Goal: Find specific page/section: Find specific page/section

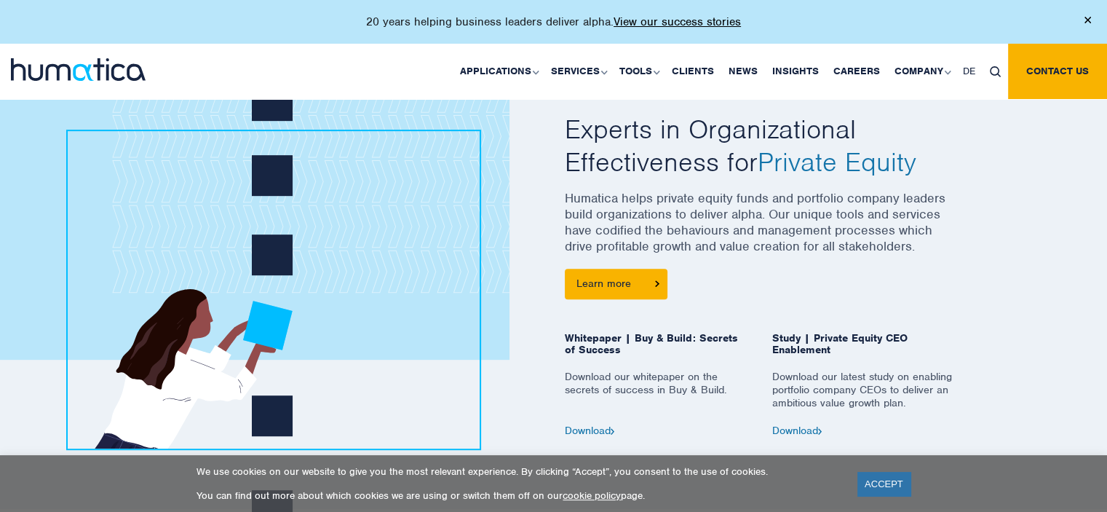
scroll to position [622, 0]
click at [883, 488] on link "ACCEPT" at bounding box center [884, 484] width 53 height 24
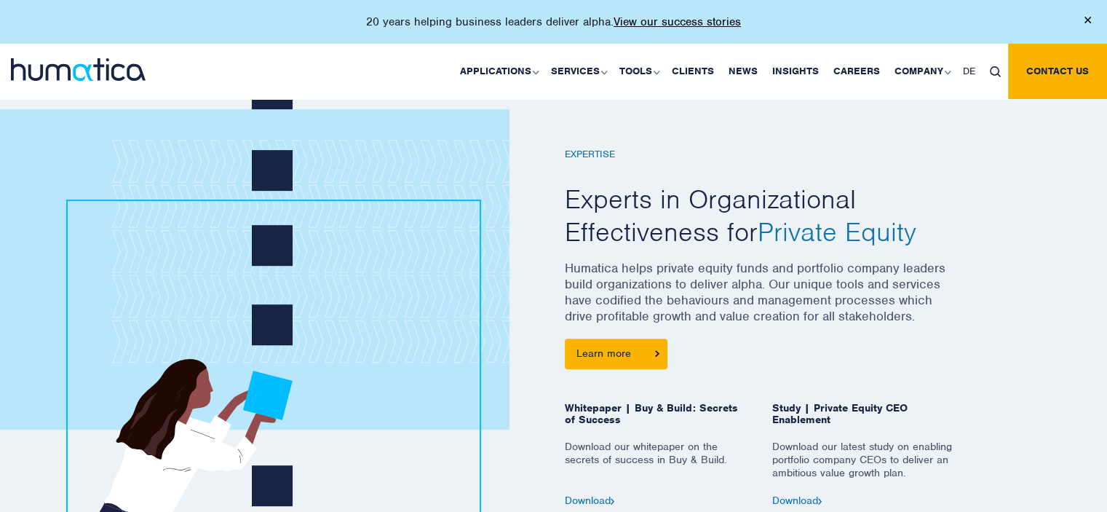
scroll to position [552, 0]
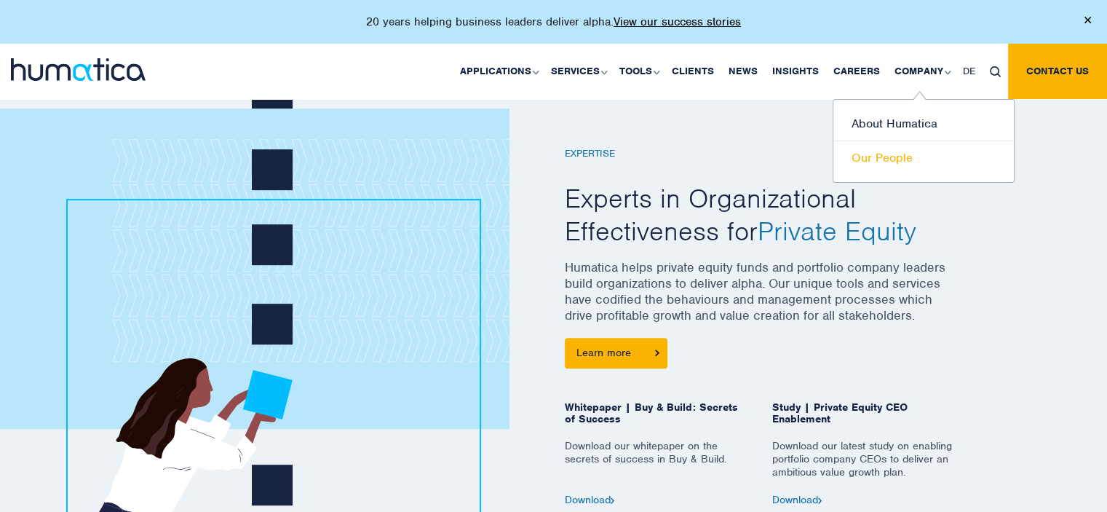
click at [886, 151] on link "Our People" at bounding box center [923, 157] width 181 height 33
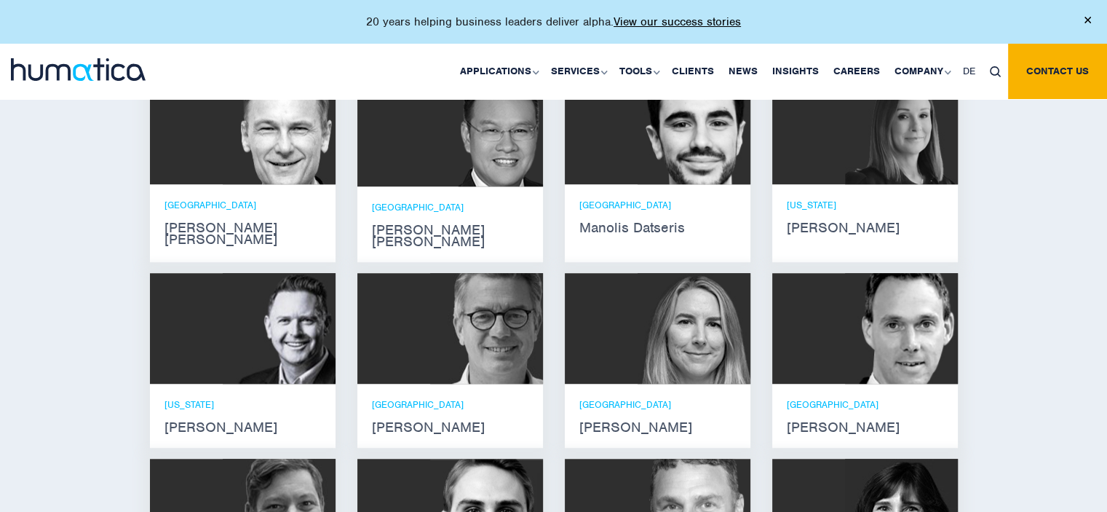
scroll to position [959, 0]
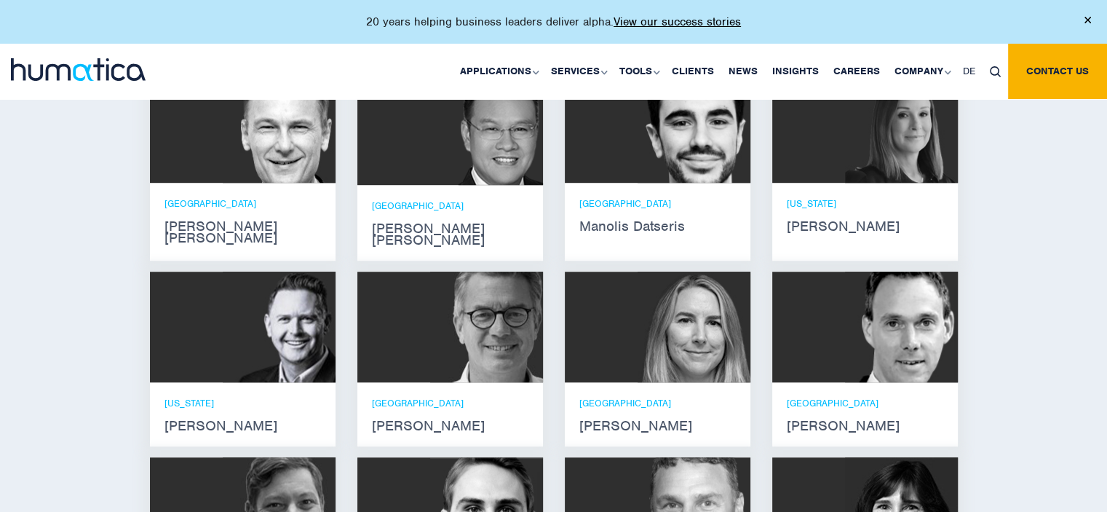
click at [499, 420] on strong "Jan Löning" at bounding box center [450, 426] width 157 height 12
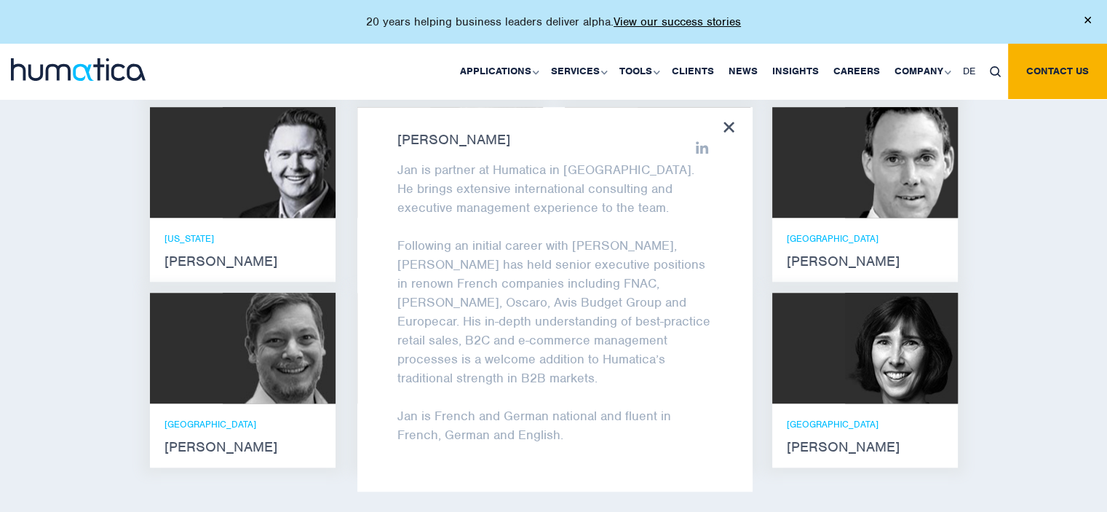
scroll to position [3, 0]
click at [726, 122] on icon at bounding box center [729, 127] width 11 height 11
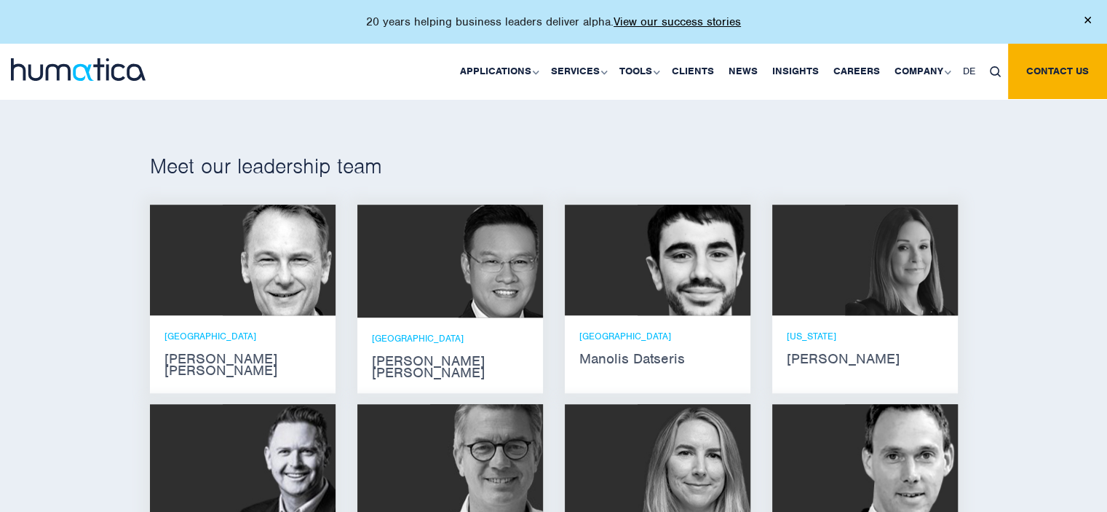
scroll to position [827, 0]
